Goal: Find specific page/section: Find specific page/section

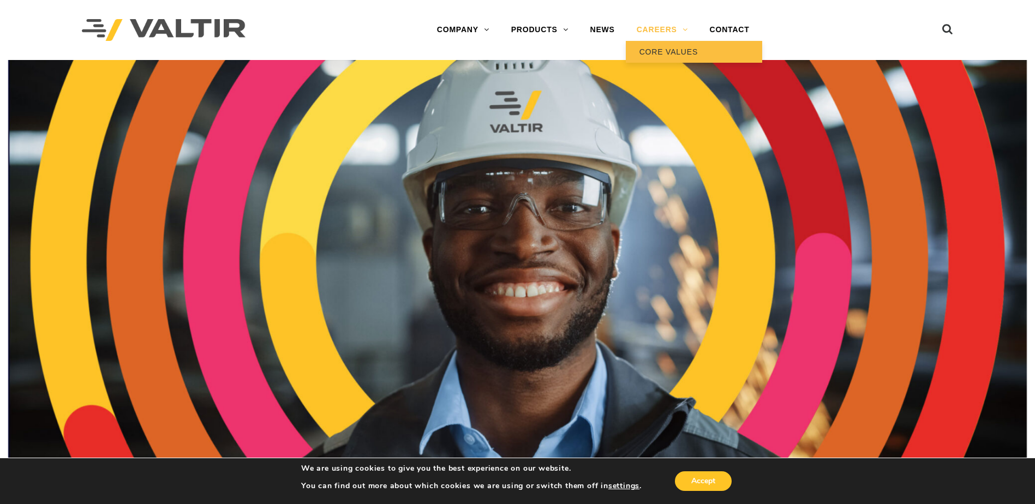
click at [654, 48] on link "CORE VALUES" at bounding box center [694, 52] width 136 height 22
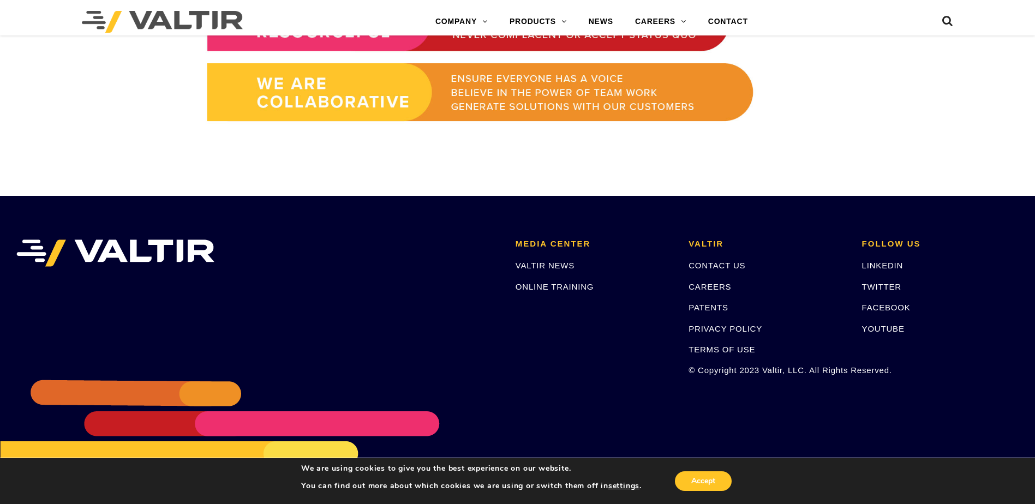
scroll to position [970, 0]
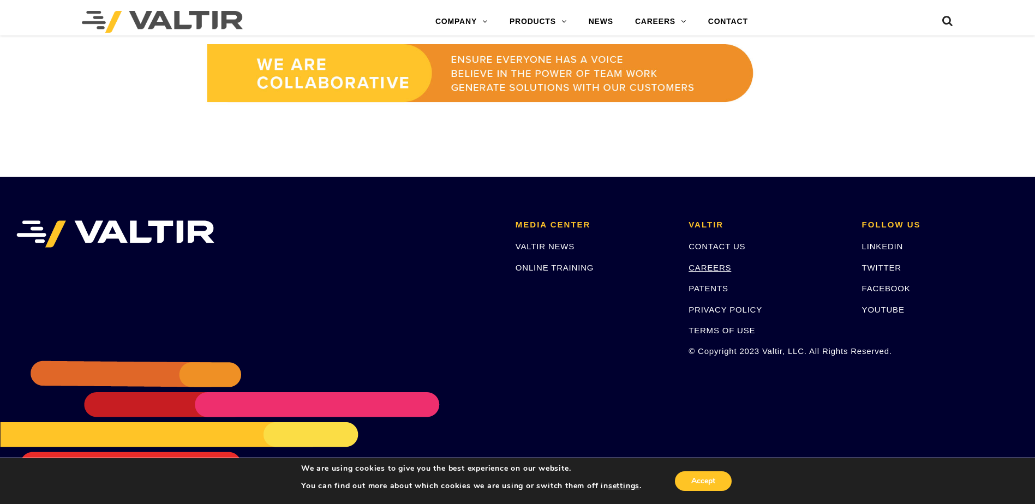
click at [706, 265] on link "CAREERS" at bounding box center [710, 267] width 43 height 9
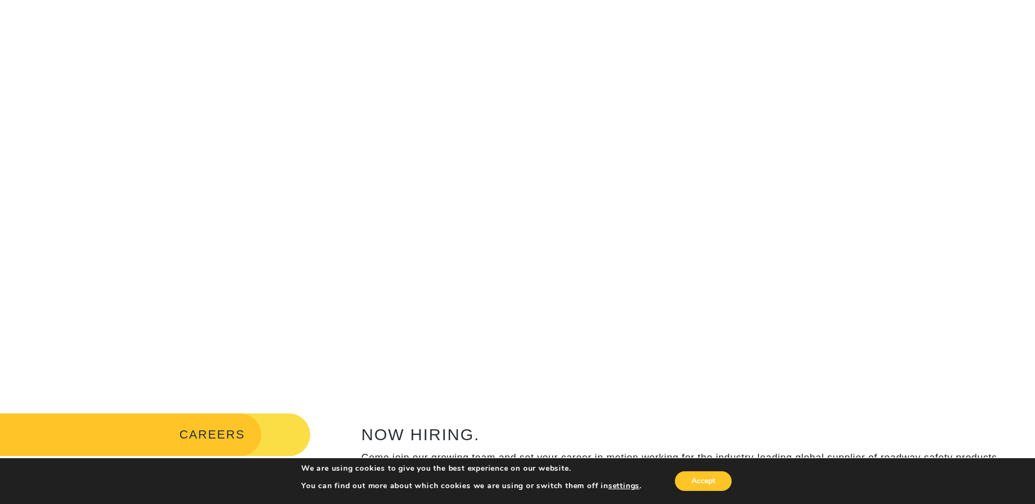
scroll to position [164, 0]
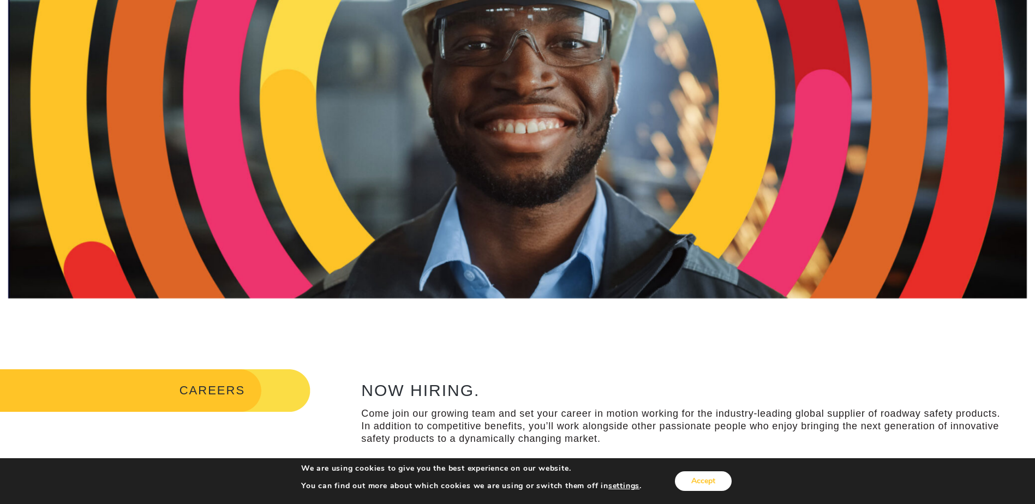
click at [706, 480] on button "Accept" at bounding box center [703, 482] width 57 height 20
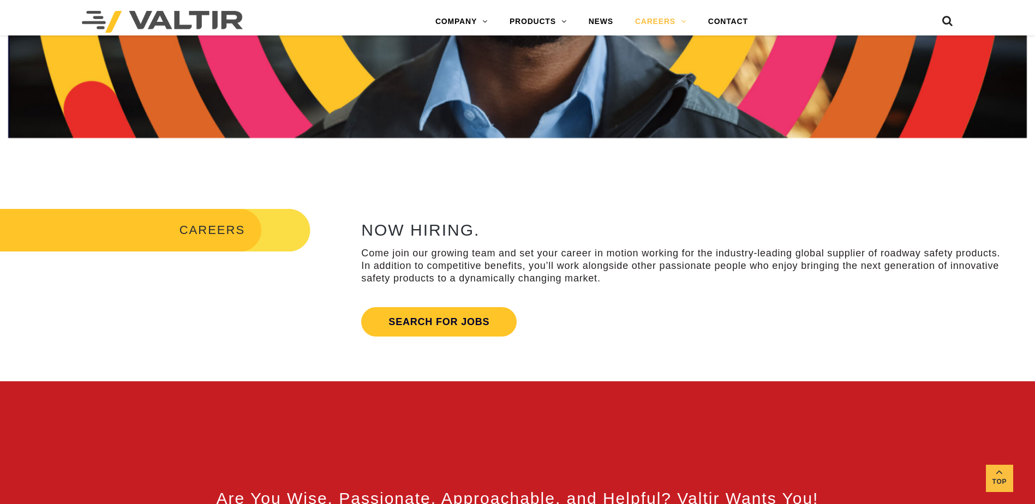
scroll to position [327, 0]
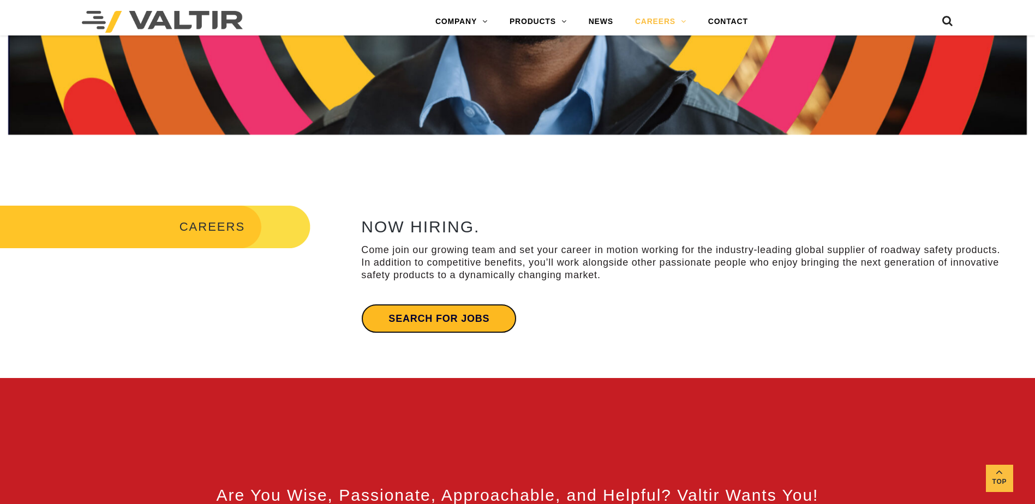
click at [430, 311] on link "Search for jobs" at bounding box center [439, 318] width 156 height 29
